Goal: Transaction & Acquisition: Purchase product/service

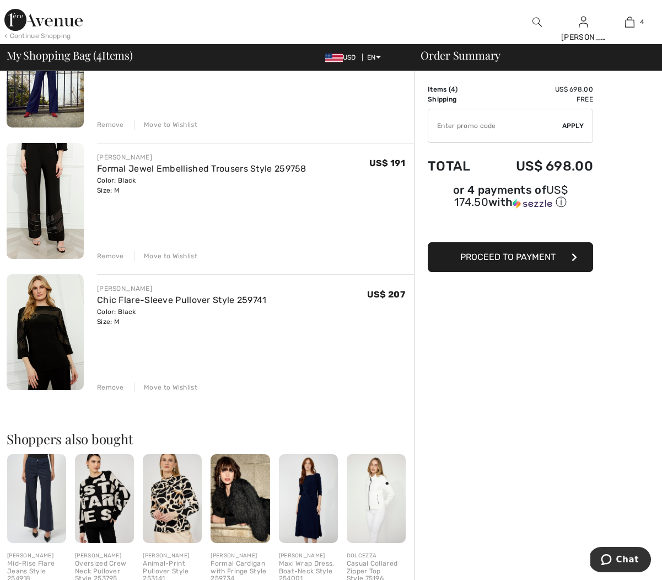
scroll to position [282, 0]
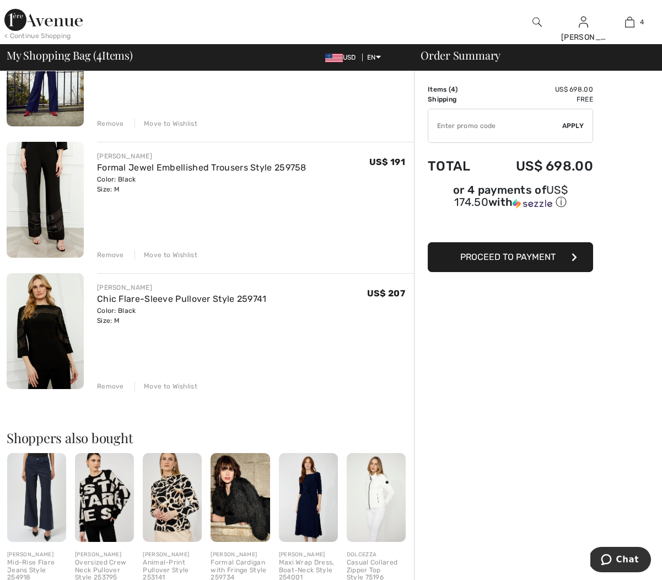
click at [44, 188] on img at bounding box center [45, 200] width 77 height 116
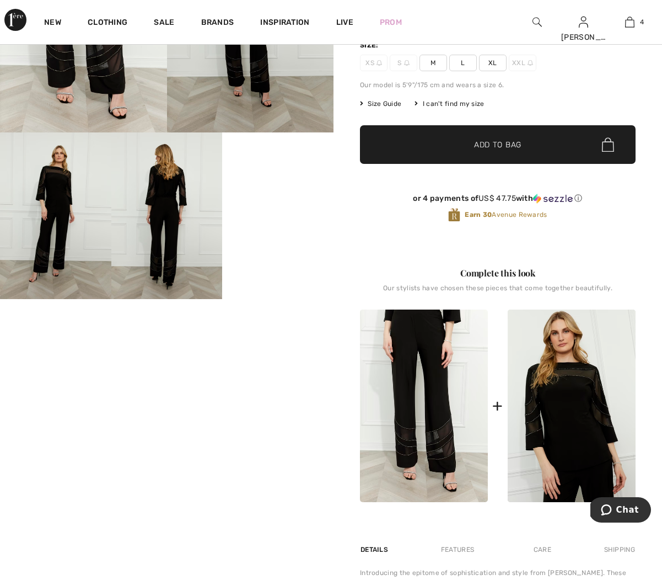
scroll to position [204, 0]
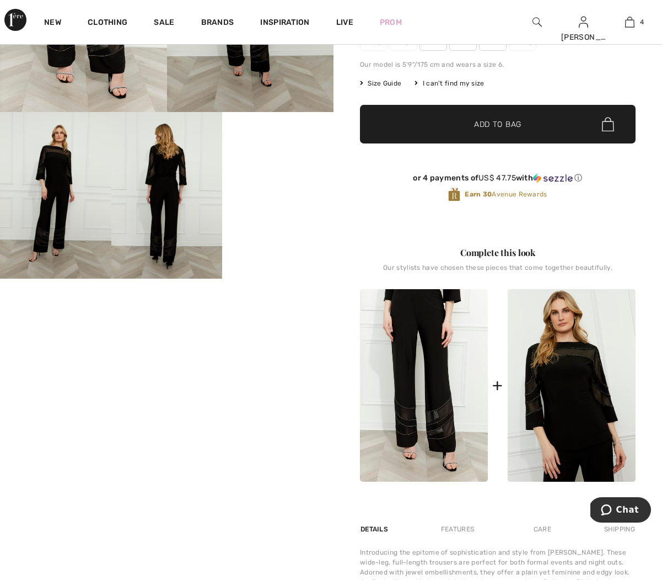
click at [250, 168] on video "Your browser does not support the video tag." at bounding box center [277, 140] width 111 height 56
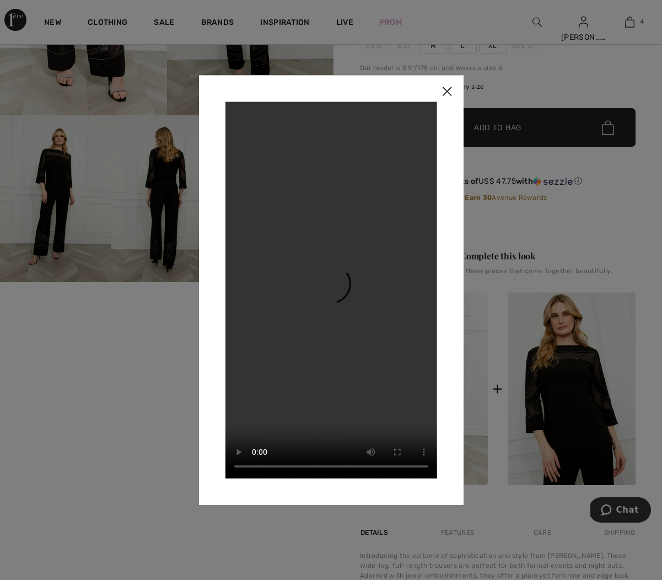
scroll to position [201, 1]
click at [536, 217] on div at bounding box center [331, 290] width 662 height 580
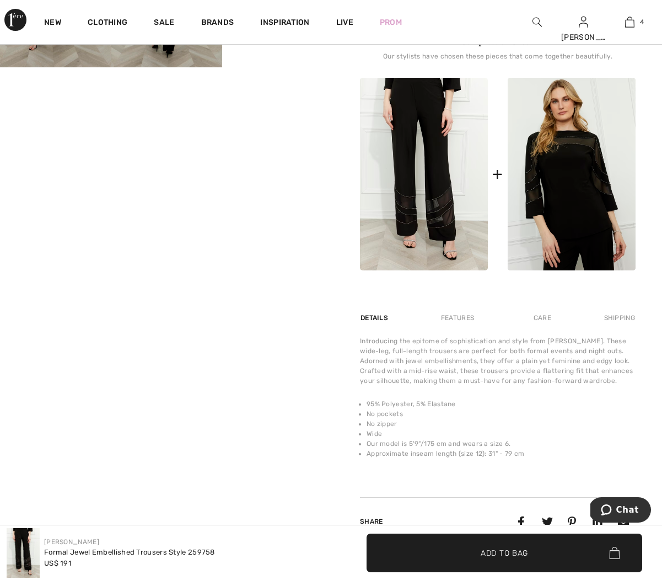
scroll to position [401, 0]
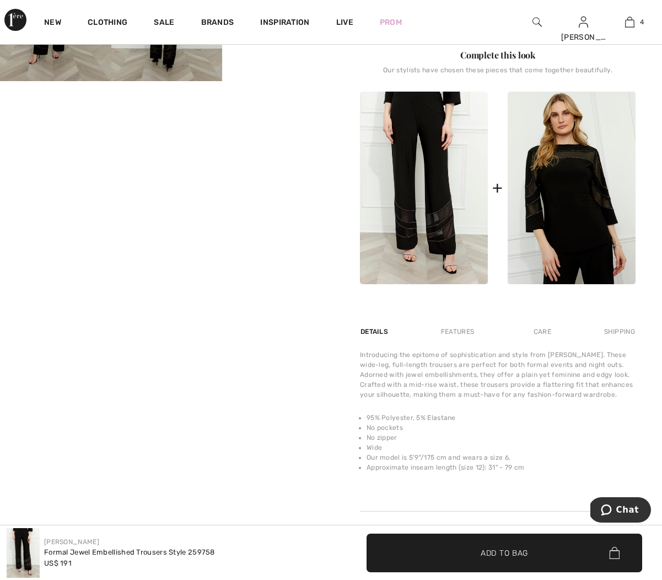
click at [403, 250] on img at bounding box center [424, 188] width 128 height 192
click at [434, 237] on img at bounding box center [424, 188] width 128 height 192
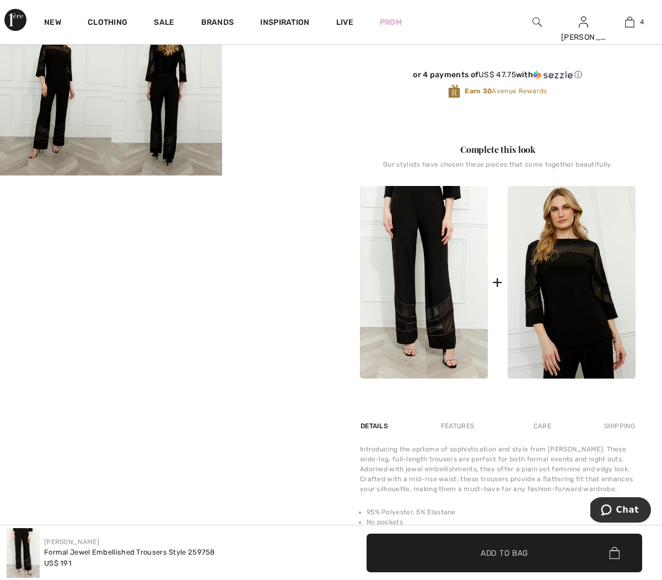
scroll to position [305, 0]
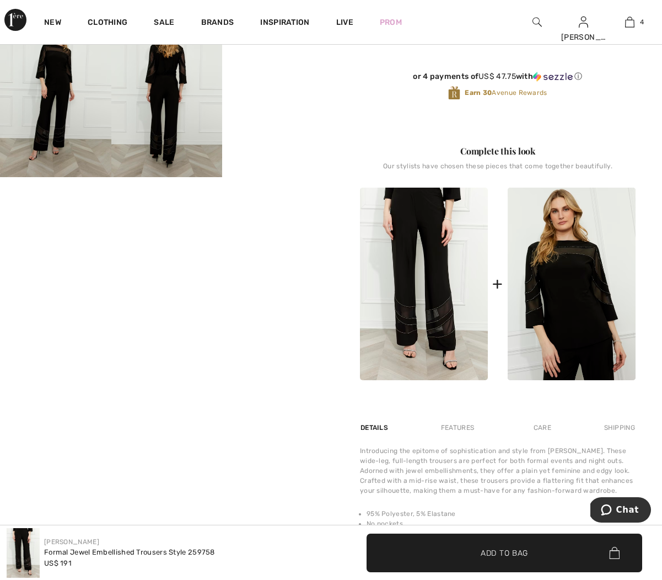
click at [432, 241] on img at bounding box center [424, 283] width 128 height 192
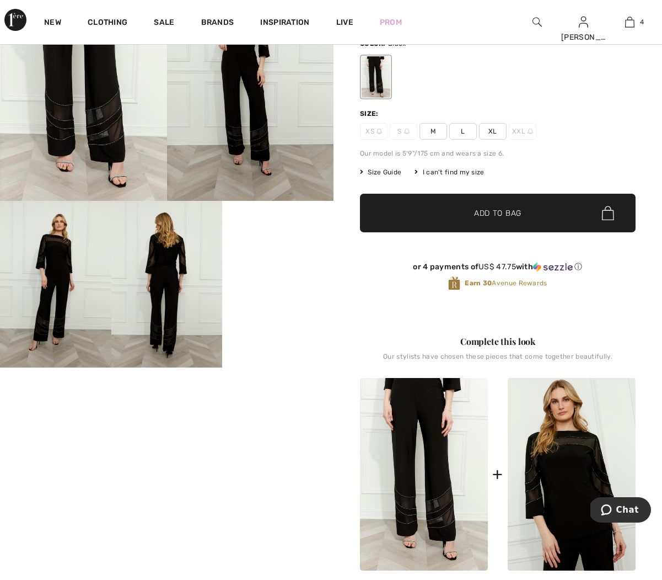
scroll to position [118, 0]
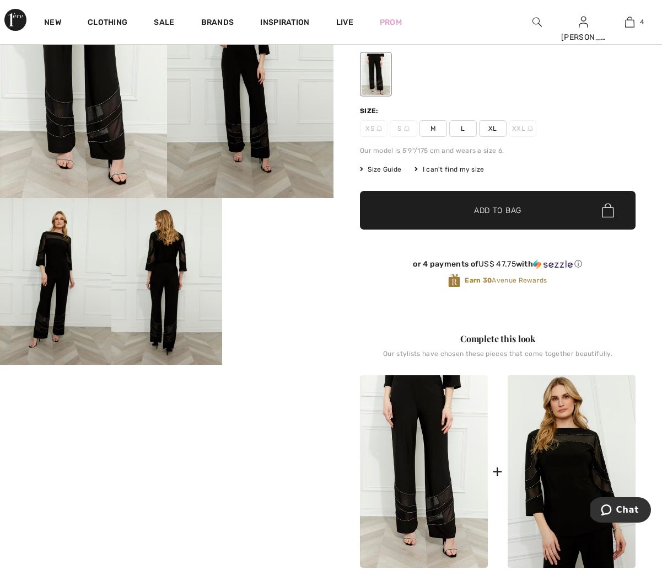
click at [51, 144] on img at bounding box center [83, 73] width 167 height 250
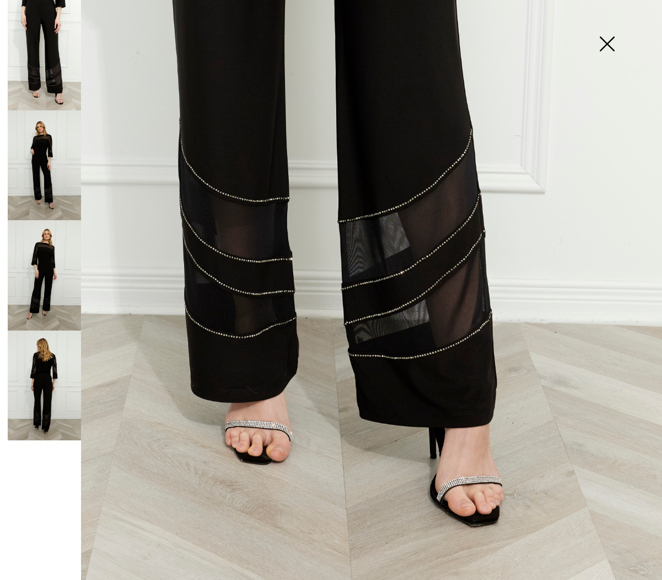
scroll to position [419, 0]
